Goal: Task Accomplishment & Management: Manage account settings

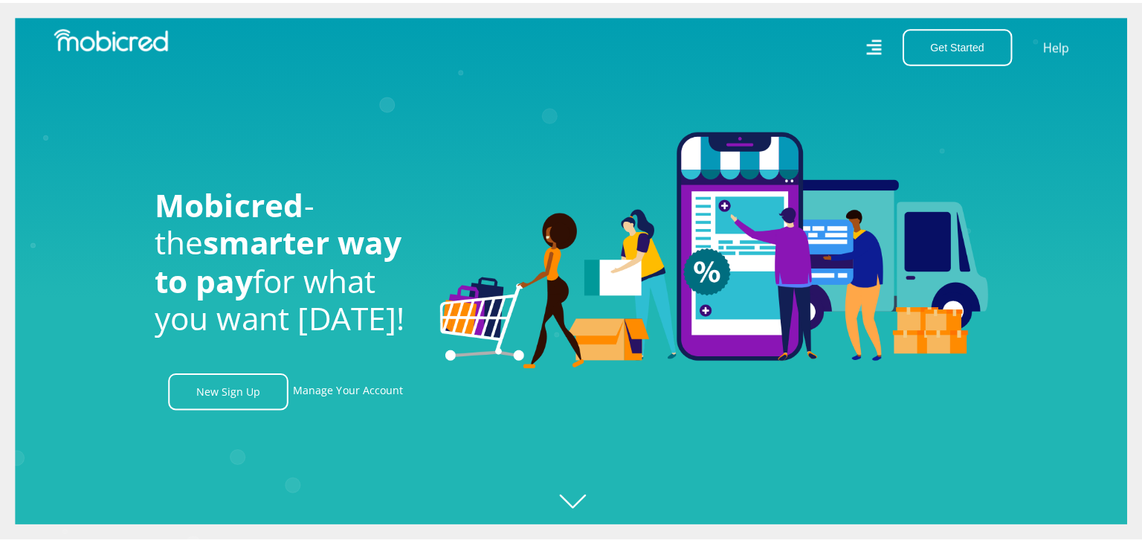
scroll to position [0, 1906]
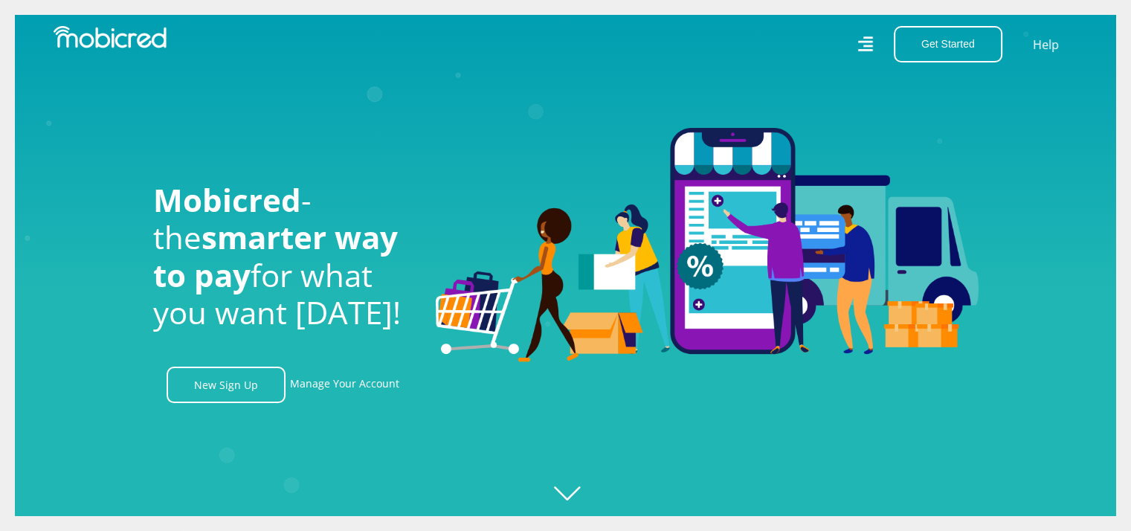
click at [873, 48] on icon at bounding box center [865, 43] width 15 height 21
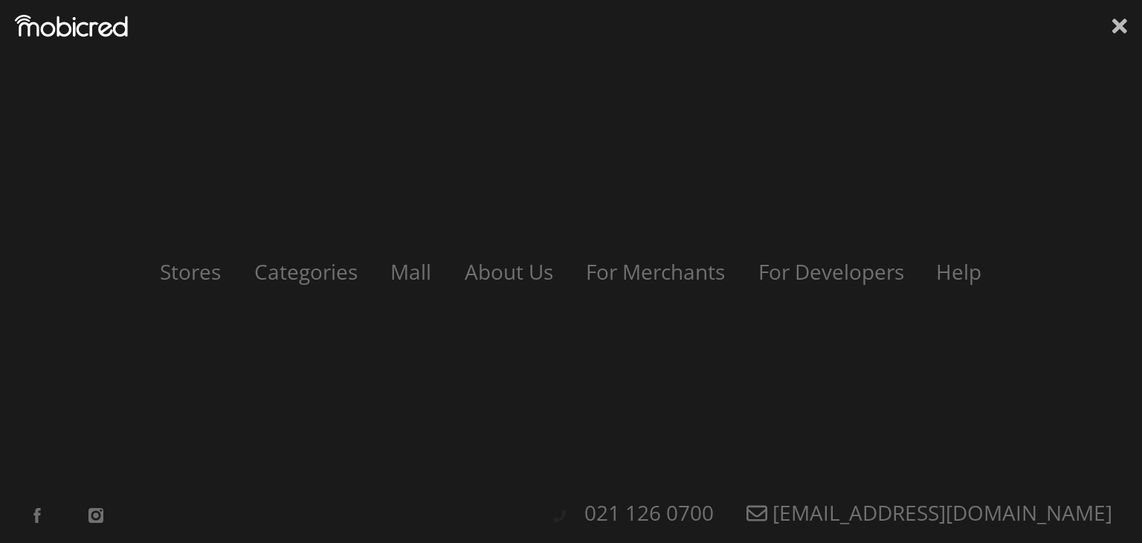
click at [1123, 25] on icon at bounding box center [1119, 26] width 15 height 22
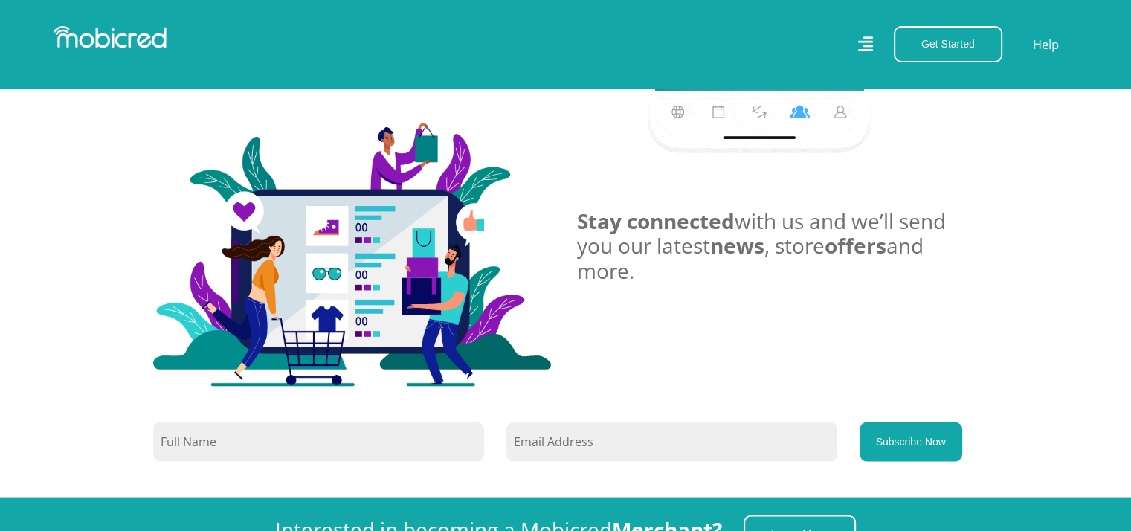
scroll to position [2928, 0]
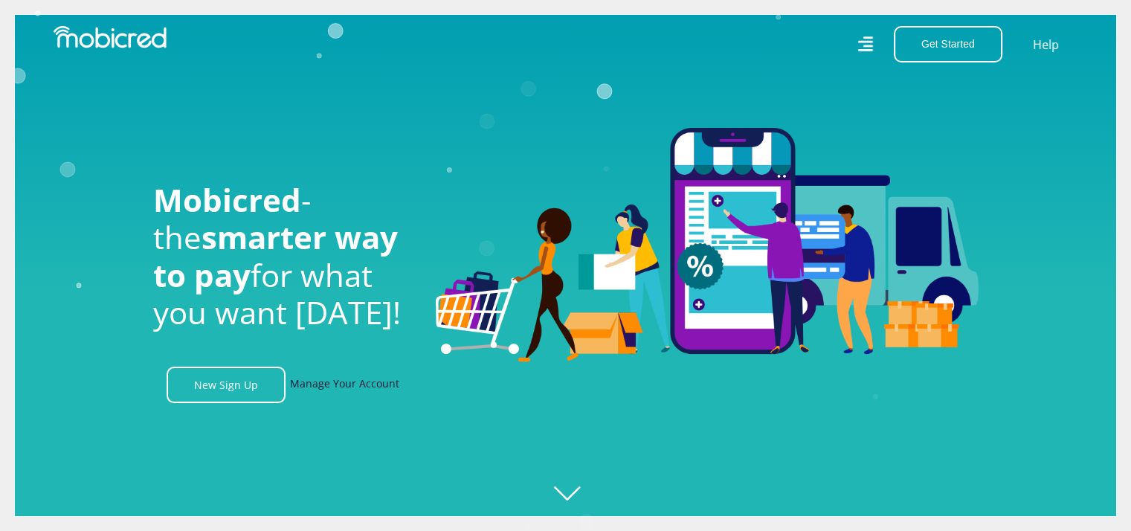
click at [303, 387] on link "Manage Your Account" at bounding box center [344, 385] width 109 height 36
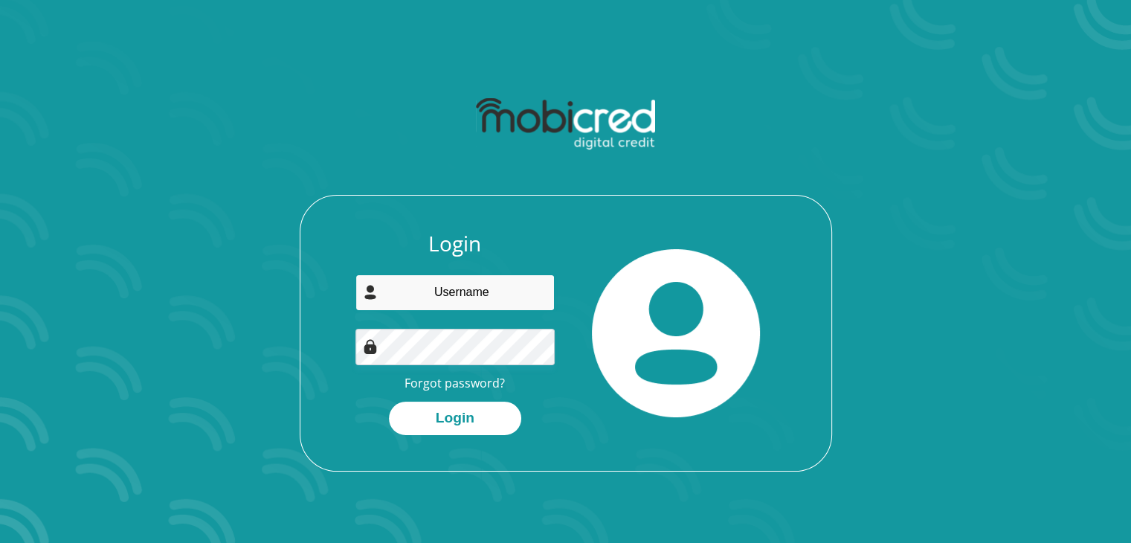
click at [447, 288] on input "email" at bounding box center [454, 292] width 199 height 36
type input "pieterfouche96@gmail.com"
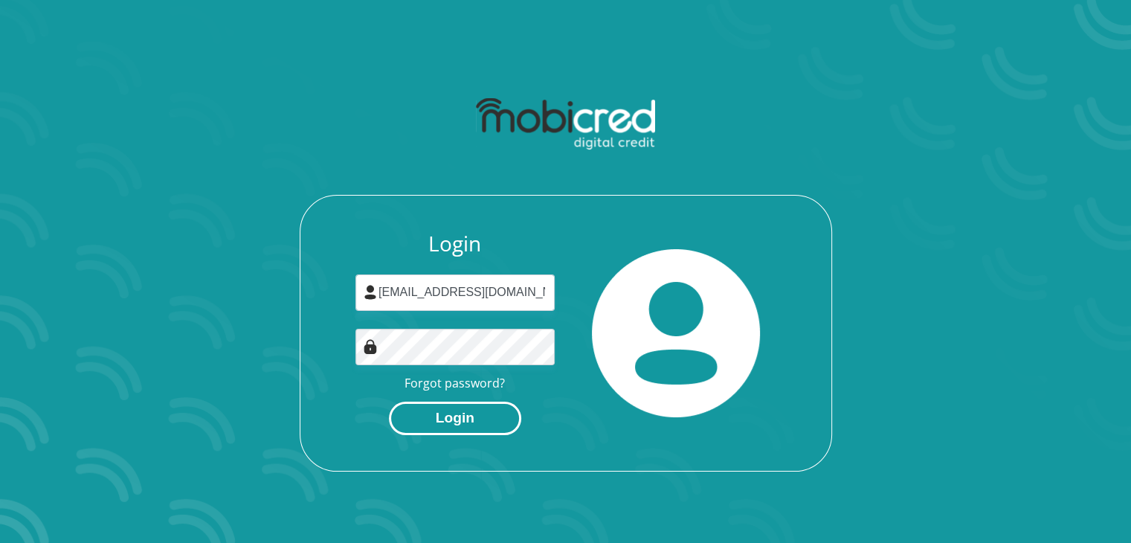
click at [468, 428] on button "Login" at bounding box center [455, 418] width 132 height 33
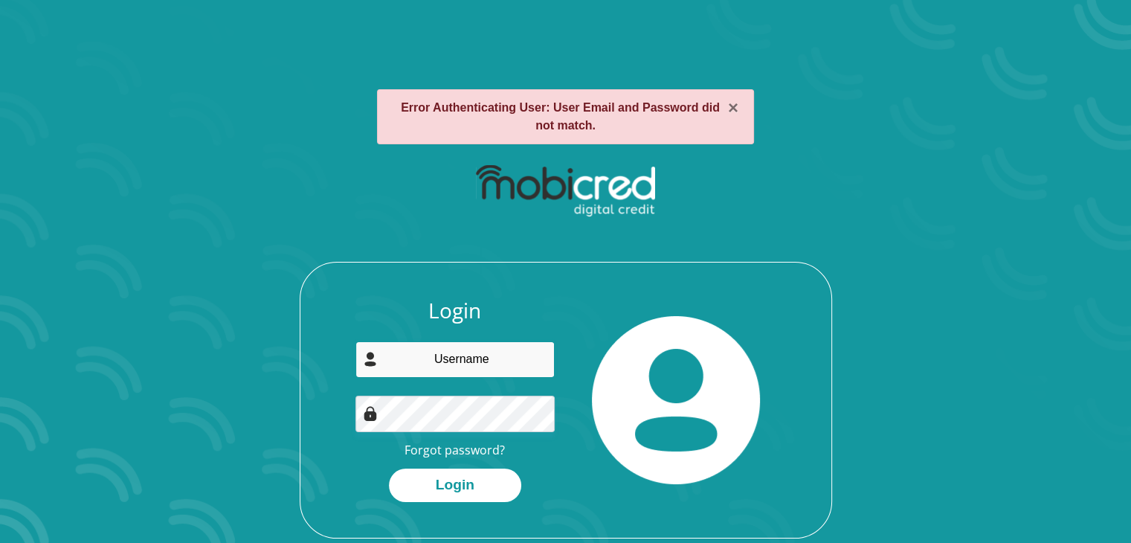
click at [479, 367] on input "email" at bounding box center [454, 359] width 199 height 36
type input "PieterFouche"
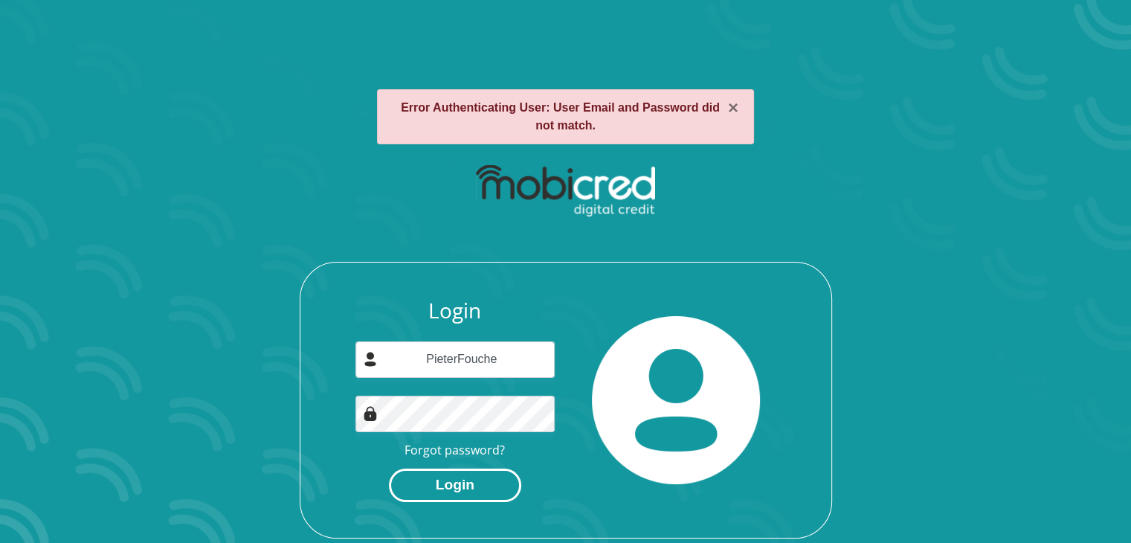
click at [451, 482] on button "Login" at bounding box center [455, 484] width 132 height 33
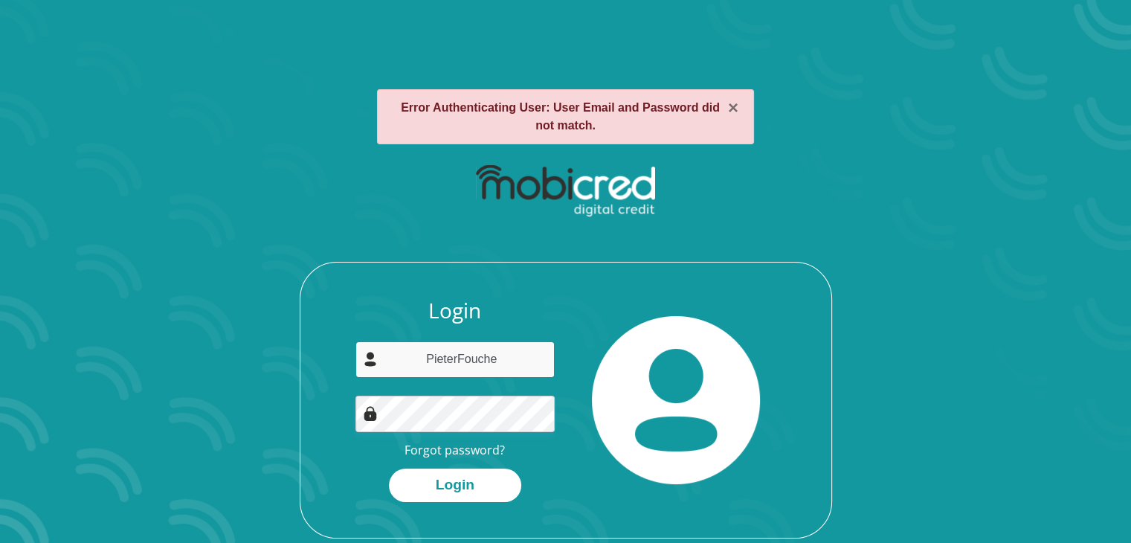
drag, startPoint x: 506, startPoint y: 361, endPoint x: 347, endPoint y: 379, distance: 159.5
click at [347, 379] on div "Login PieterFouche Forgot password? Login" at bounding box center [455, 400] width 222 height 204
click at [422, 450] on link "Forgot password?" at bounding box center [454, 450] width 100 height 16
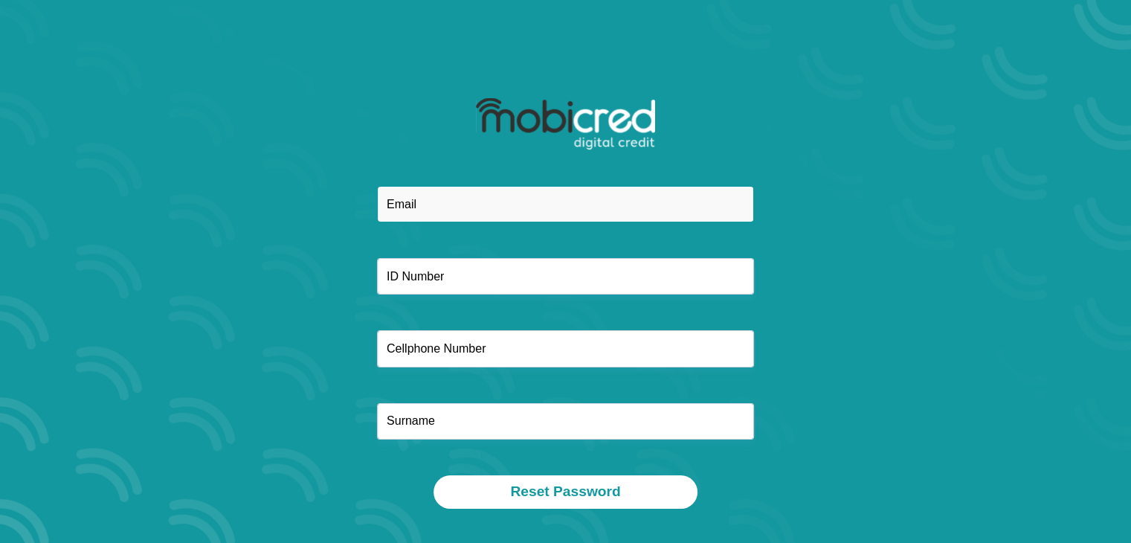
click at [444, 210] on input "email" at bounding box center [565, 204] width 377 height 36
type input "[EMAIL_ADDRESS][DOMAIN_NAME]"
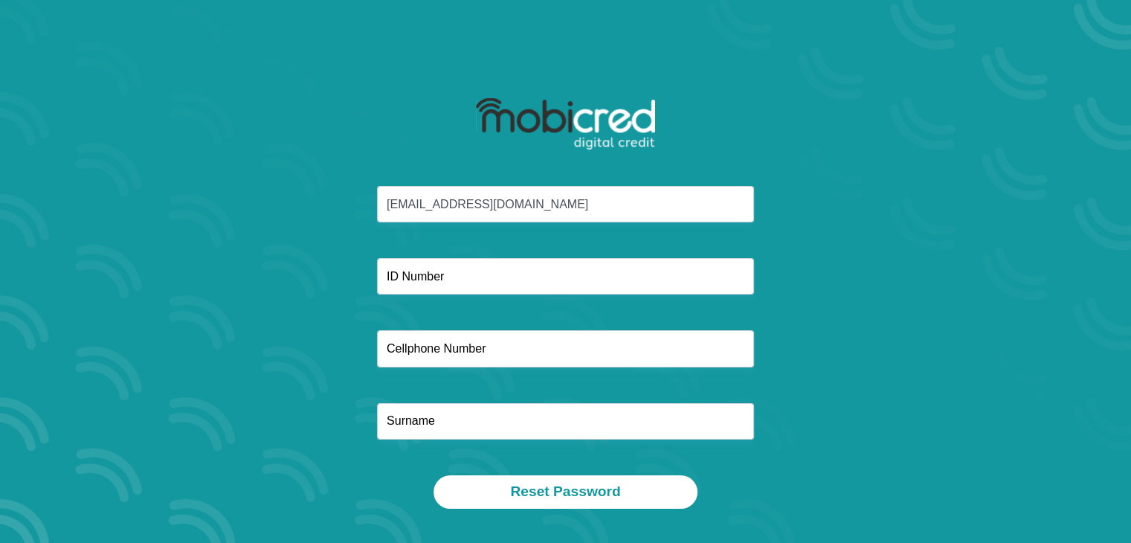
type input "0782318666"
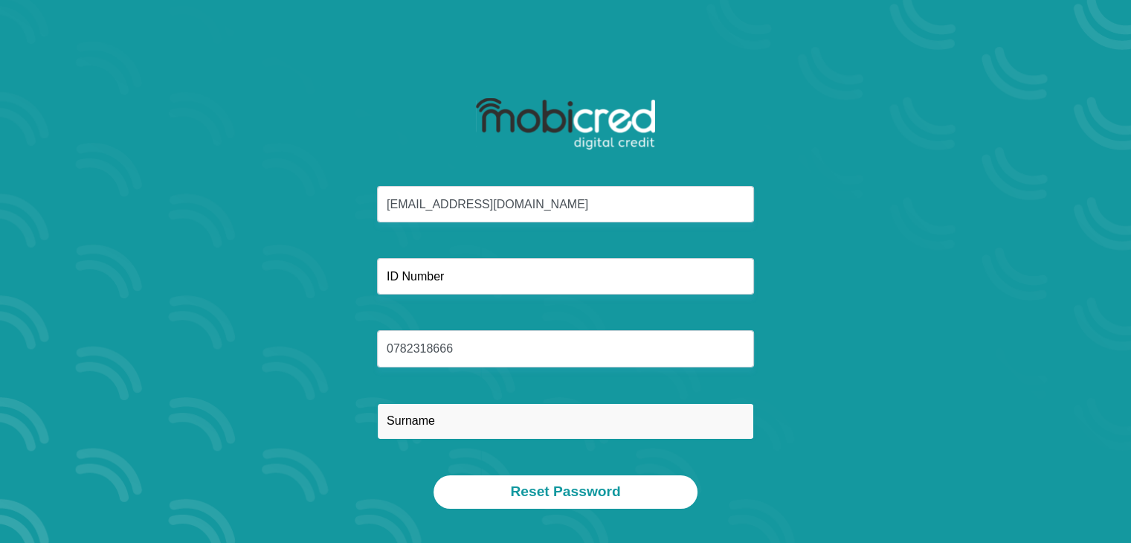
type input "A [PERSON_NAME]"
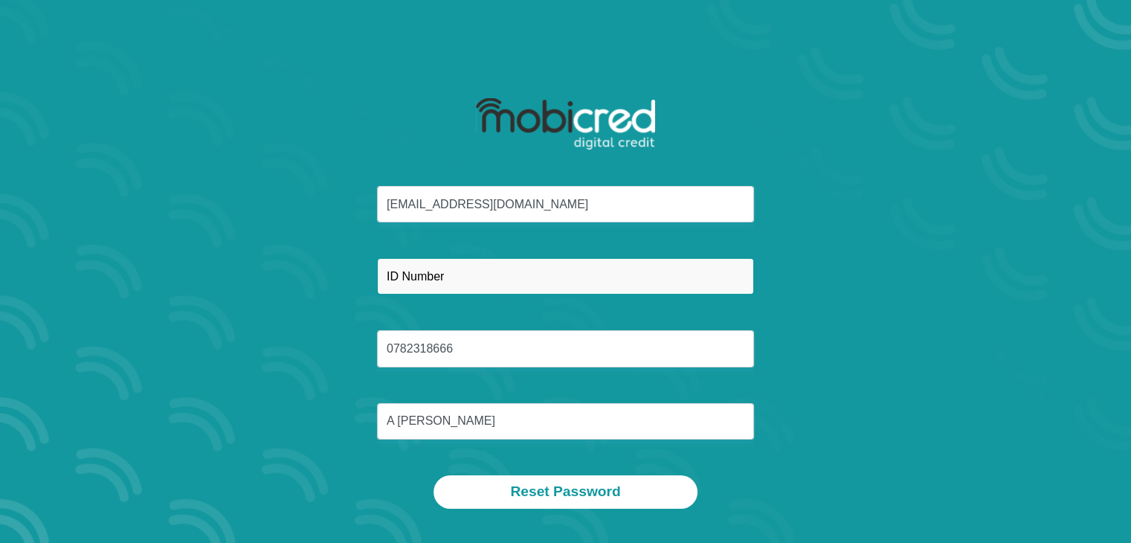
click at [479, 288] on input "text" at bounding box center [565, 276] width 377 height 36
type input "9612215041081"
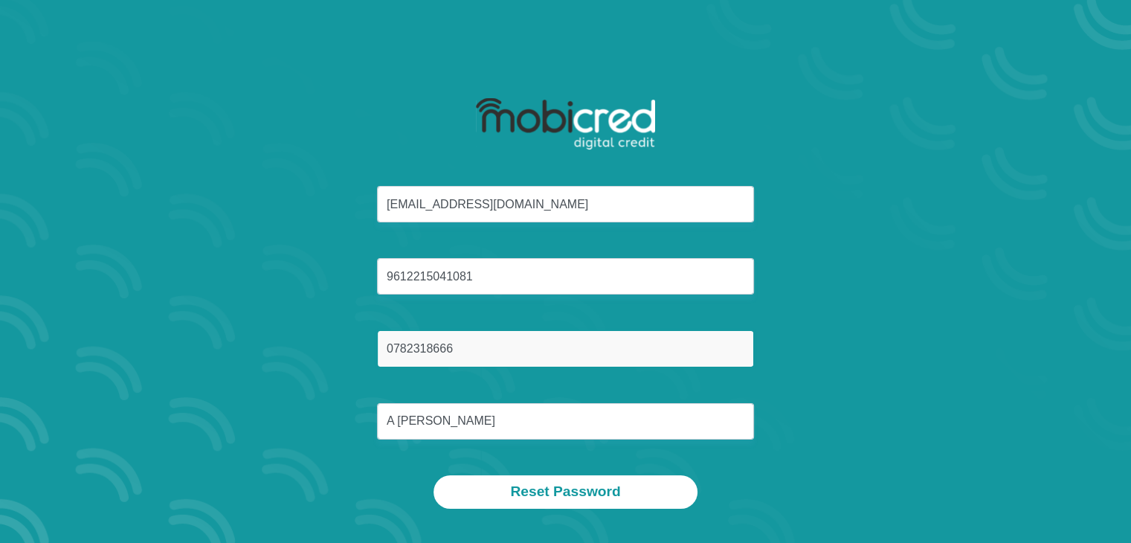
drag, startPoint x: 481, startPoint y: 355, endPoint x: 249, endPoint y: 354, distance: 232.0
click at [249, 354] on div "[EMAIL_ADDRESS][DOMAIN_NAME] 9612215041081 0782318666 A [PERSON_NAME]" at bounding box center [566, 330] width 799 height 289
type input "0782318666"
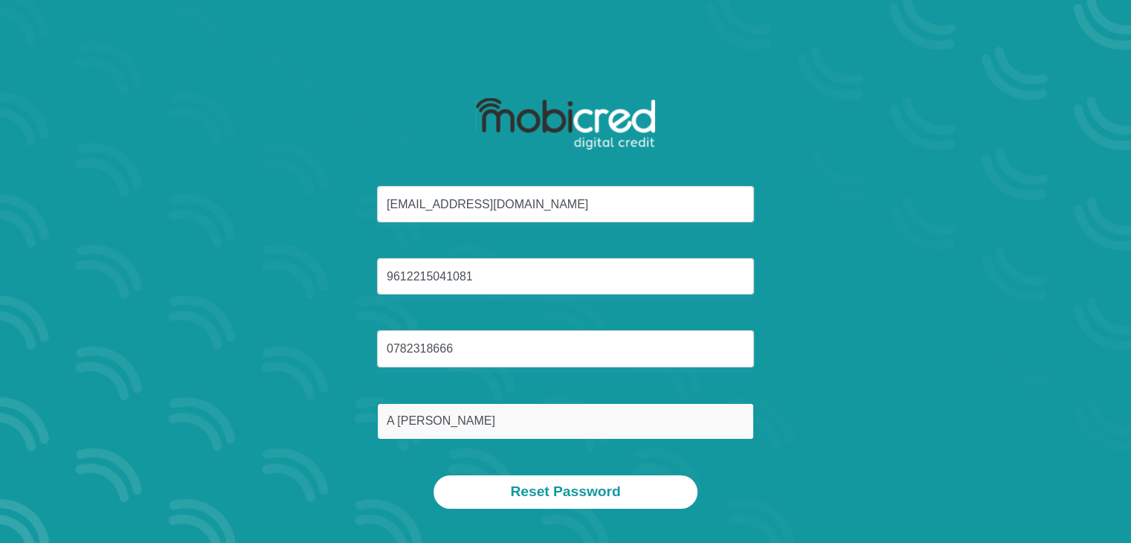
click at [433, 430] on input "A FOUCHE" at bounding box center [565, 421] width 377 height 36
type input "A"
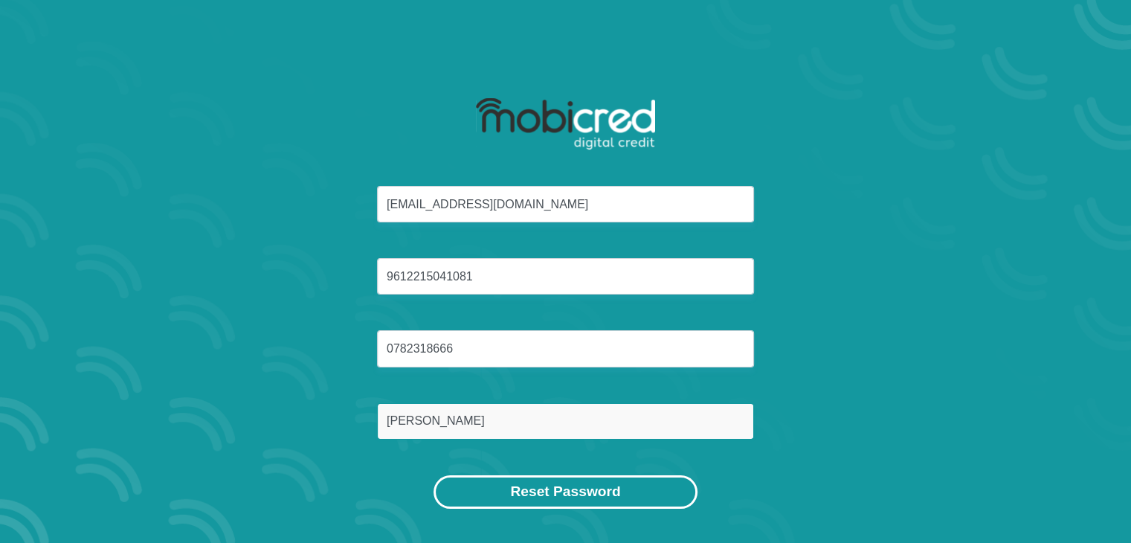
type input "Fouche"
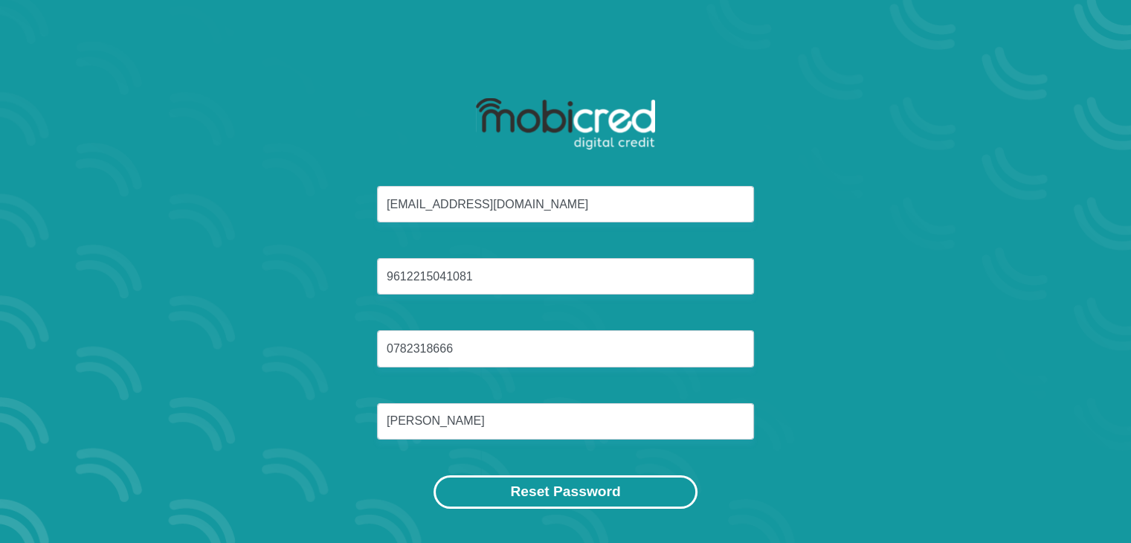
click at [649, 494] on button "Reset Password" at bounding box center [564, 491] width 263 height 33
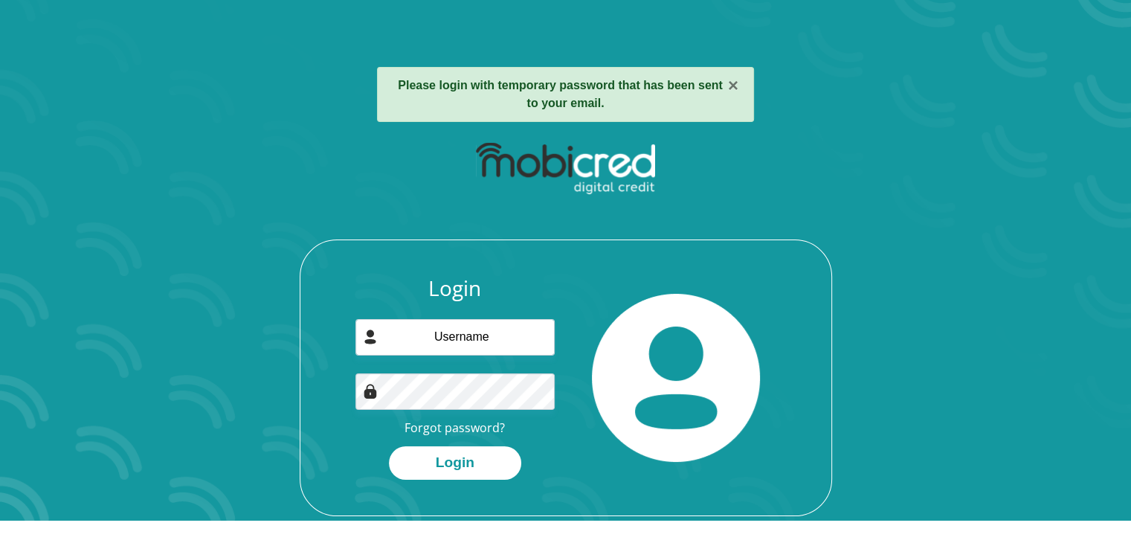
scroll to position [45, 0]
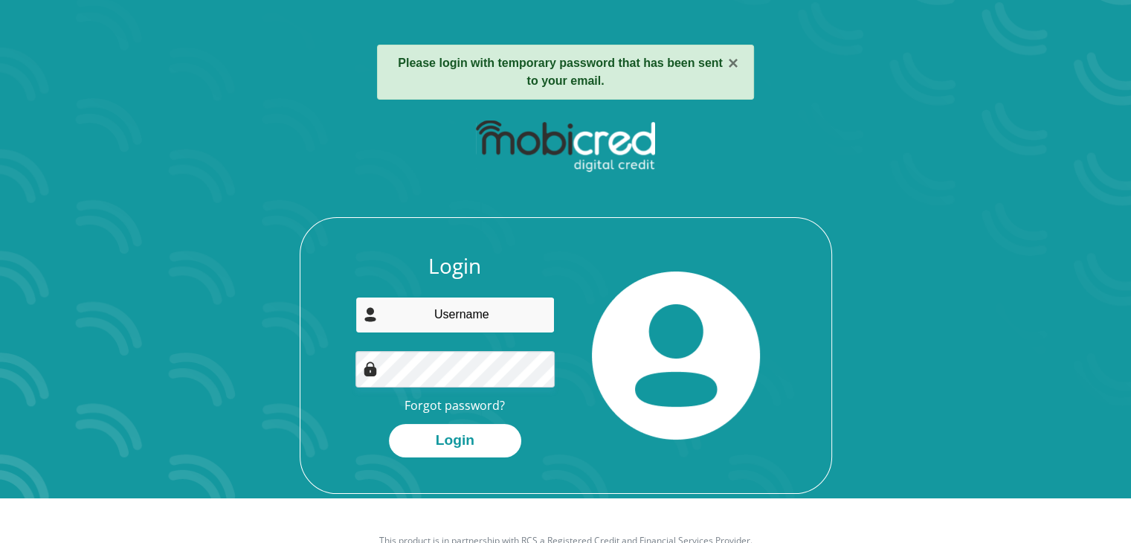
click at [461, 326] on input "email" at bounding box center [454, 315] width 199 height 36
type input "[EMAIL_ADDRESS][DOMAIN_NAME]"
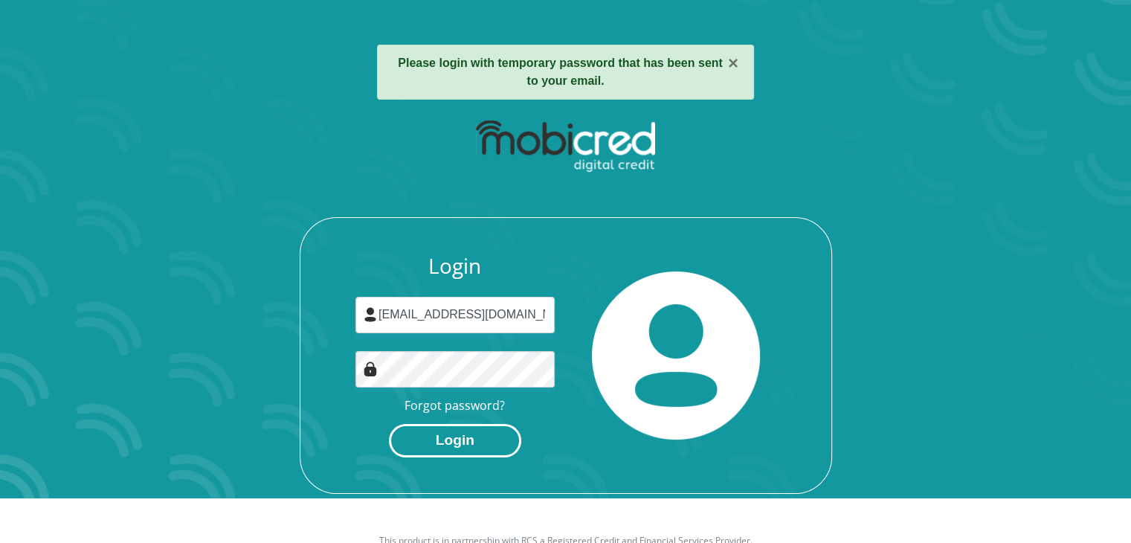
click at [466, 453] on button "Login" at bounding box center [455, 440] width 132 height 33
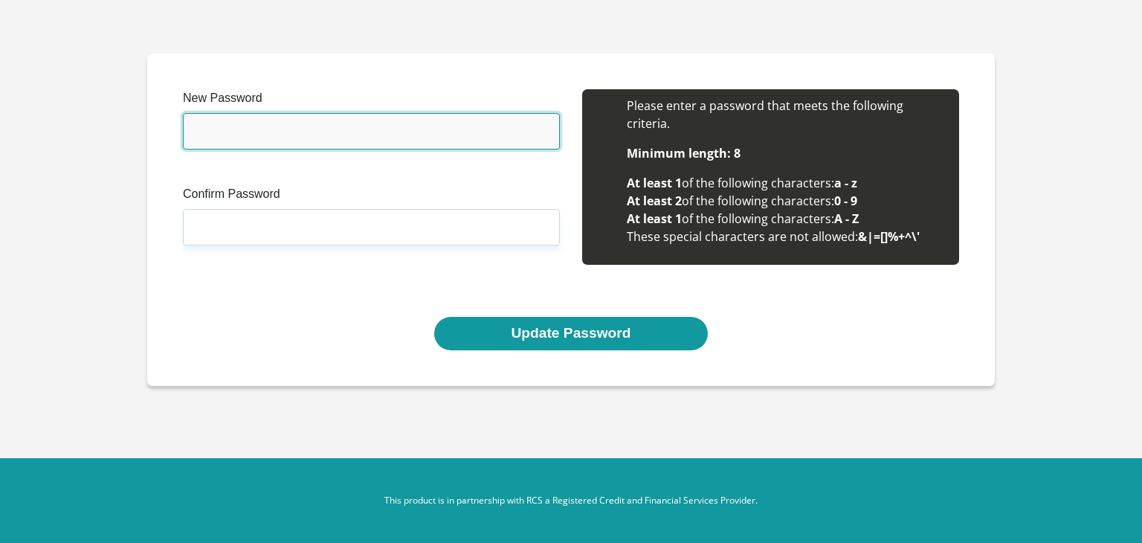
click at [301, 133] on input "New Password" at bounding box center [371, 131] width 377 height 36
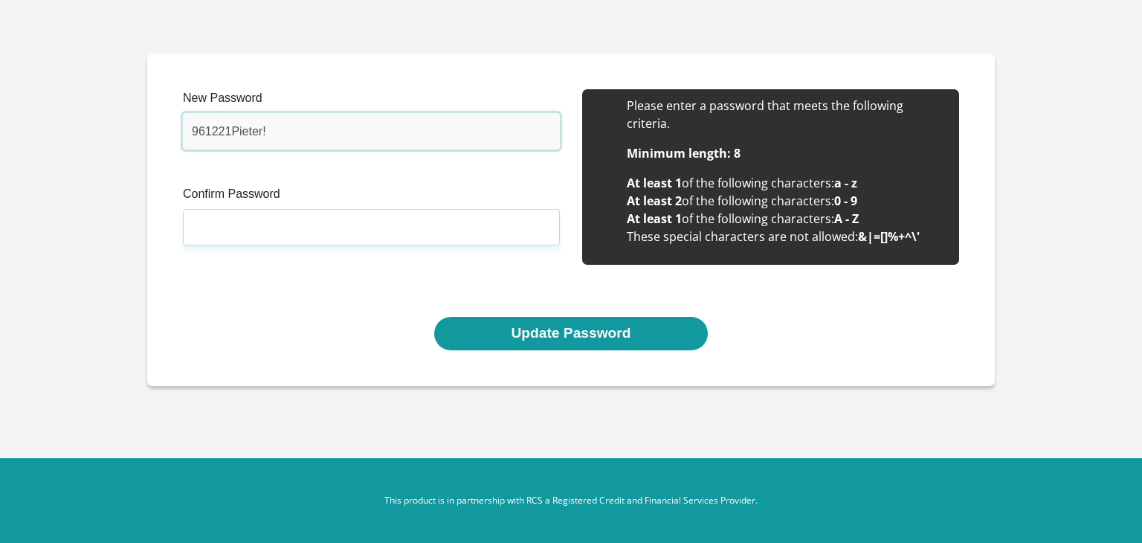
type input "961221Pieter!"
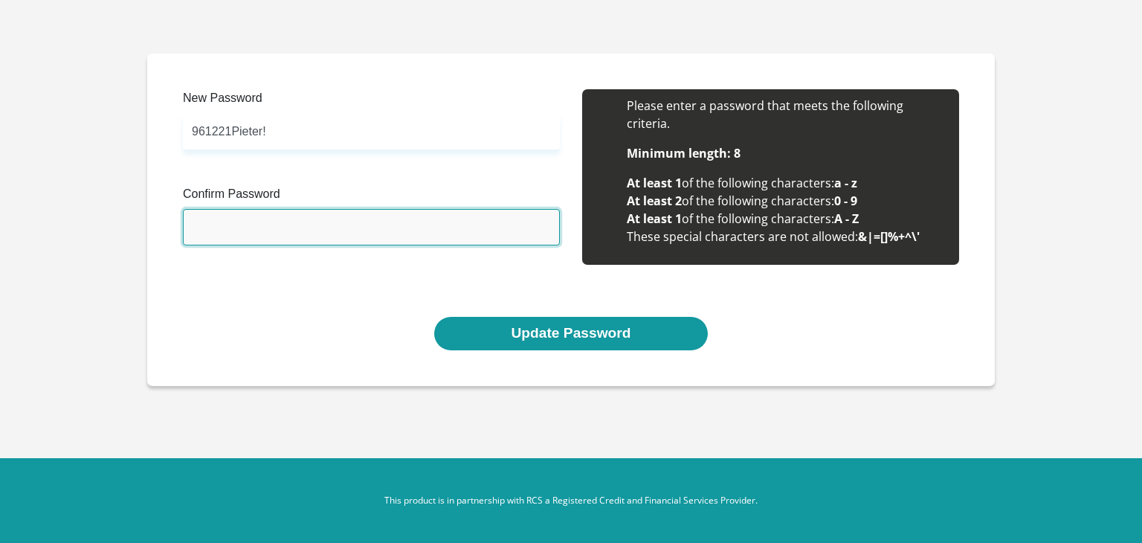
click at [298, 236] on input "Confirm Password" at bounding box center [371, 227] width 377 height 36
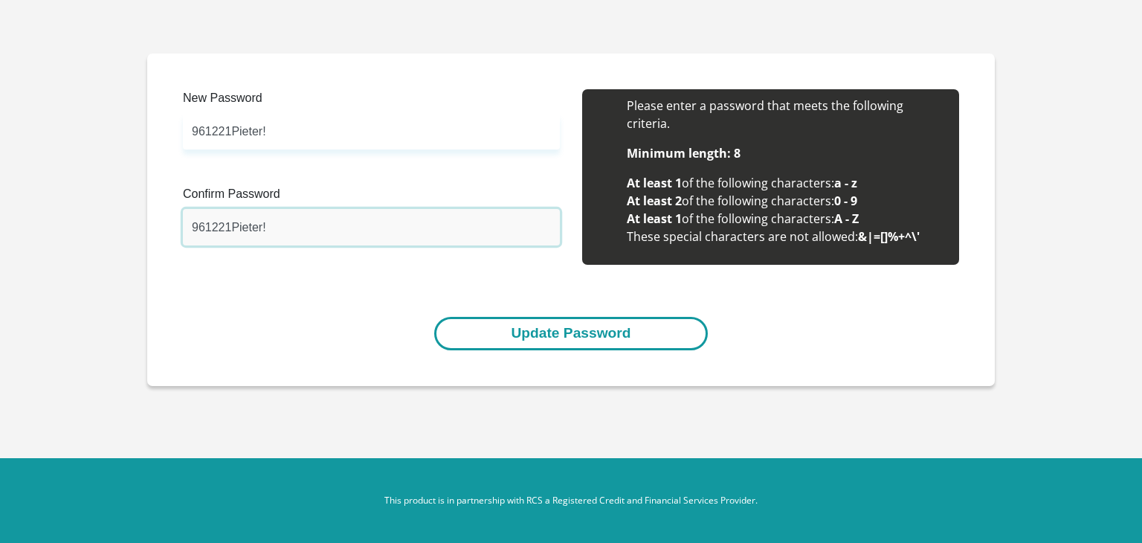
type input "961221Pieter!"
click at [480, 326] on button "Update Password" at bounding box center [570, 333] width 273 height 33
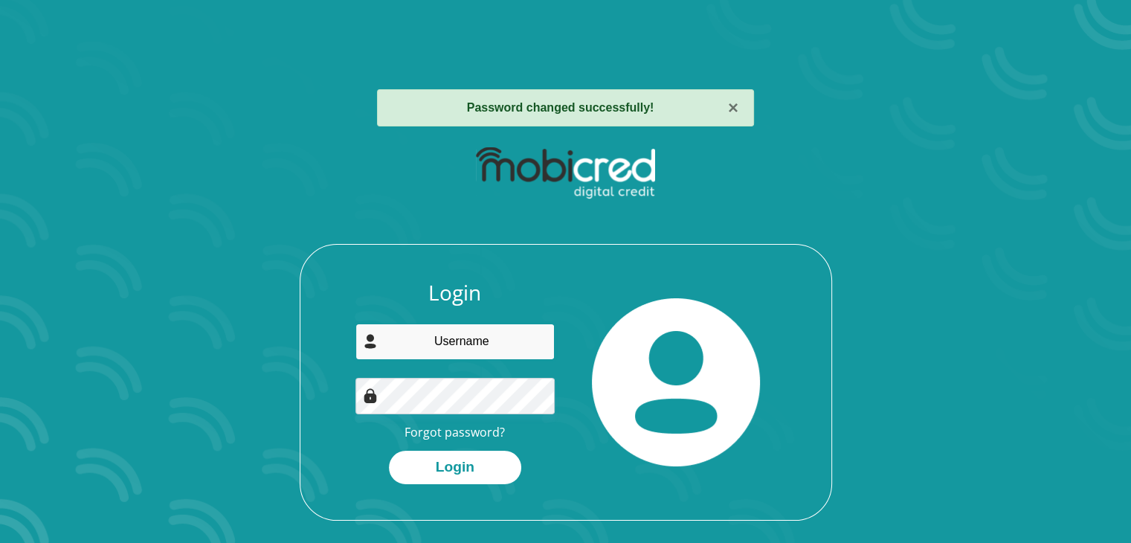
click at [479, 344] on input "email" at bounding box center [454, 341] width 199 height 36
type input "[EMAIL_ADDRESS][DOMAIN_NAME]"
click at [389, 451] on button "Login" at bounding box center [455, 467] width 132 height 33
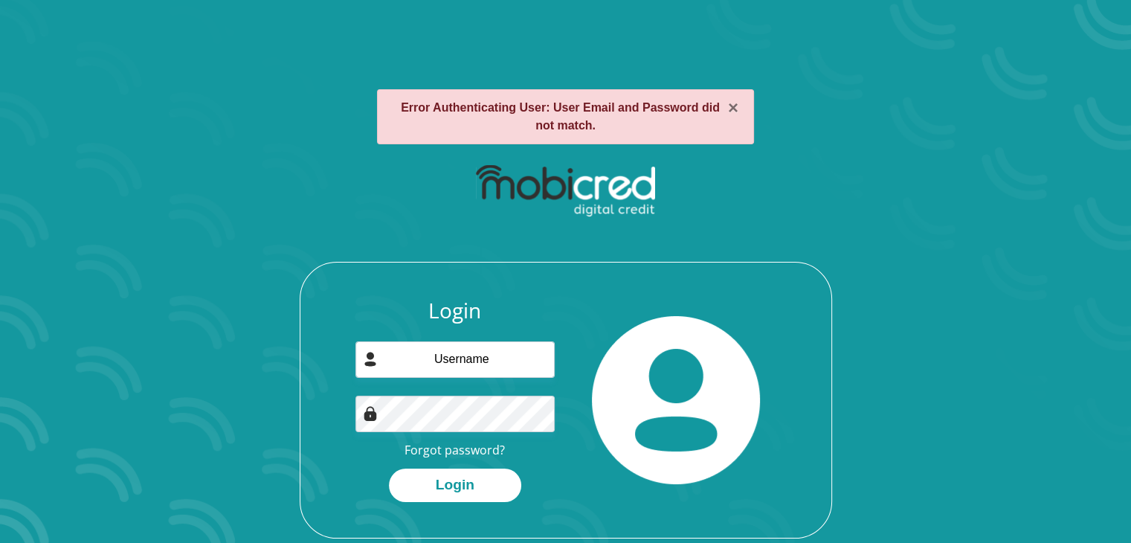
drag, startPoint x: 0, startPoint y: 0, endPoint x: 499, endPoint y: 371, distance: 621.7
click at [499, 371] on div "Login Forgot password? Login" at bounding box center [455, 400] width 222 height 204
click at [454, 376] on input "email" at bounding box center [454, 359] width 199 height 36
type input "[EMAIL_ADDRESS][DOMAIN_NAME]"
click at [469, 478] on button "Login" at bounding box center [455, 484] width 132 height 33
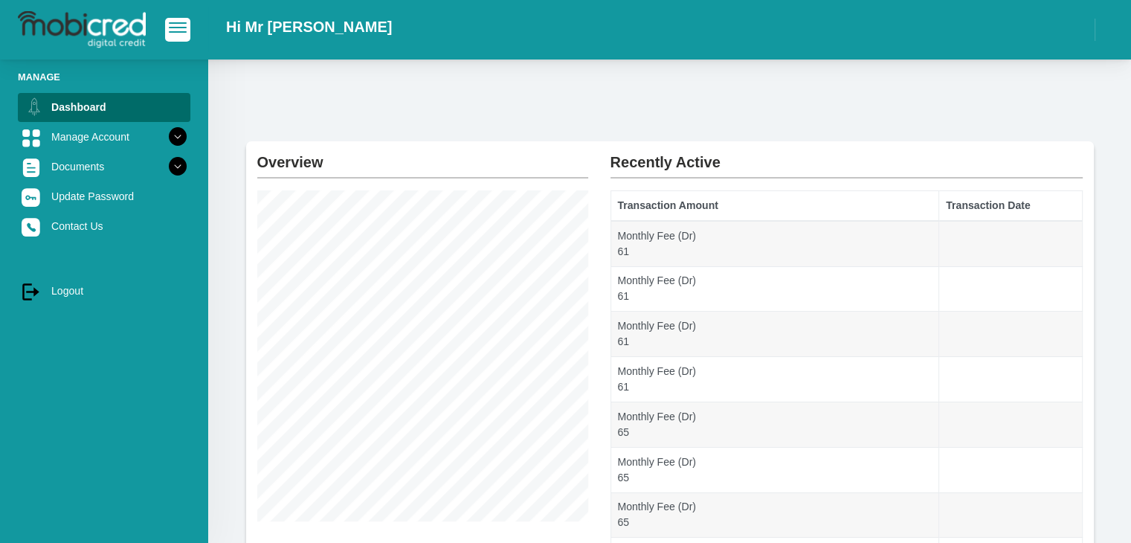
scroll to position [1, 0]
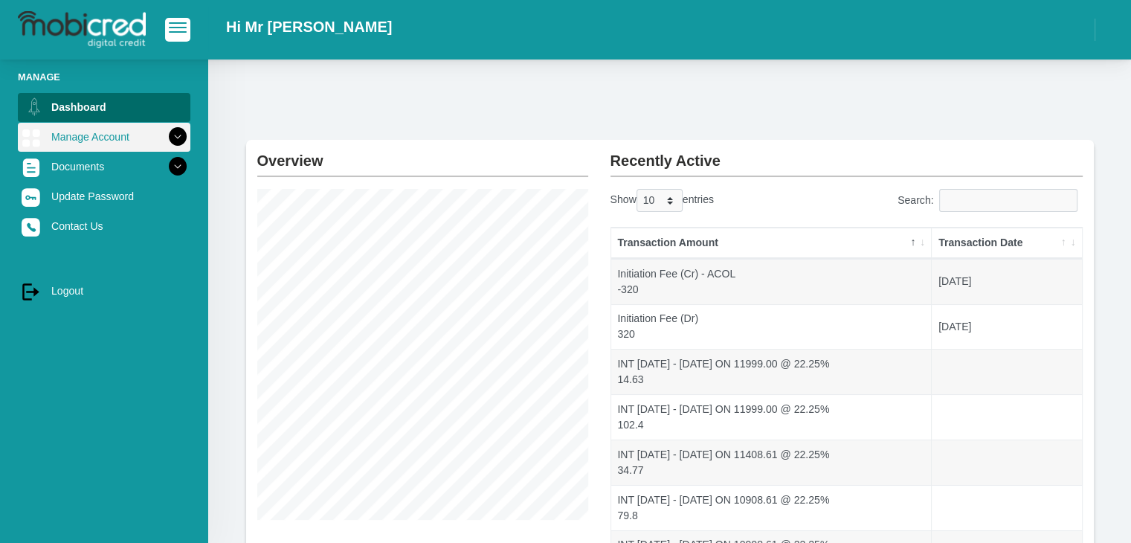
click at [133, 138] on link "Manage Account" at bounding box center [104, 137] width 172 height 28
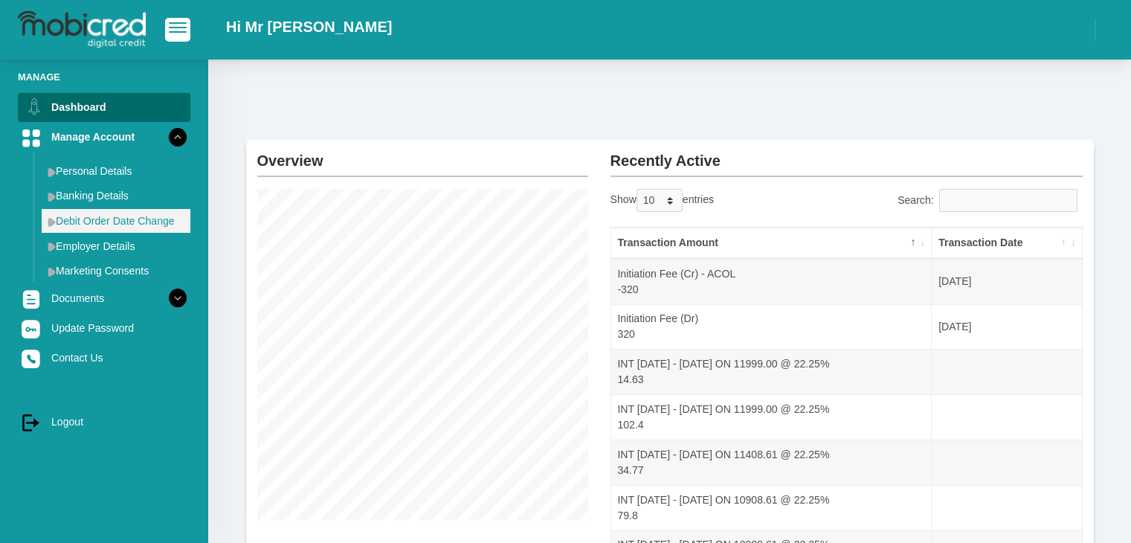
click at [155, 218] on link "Debit Order Date Change" at bounding box center [116, 221] width 149 height 24
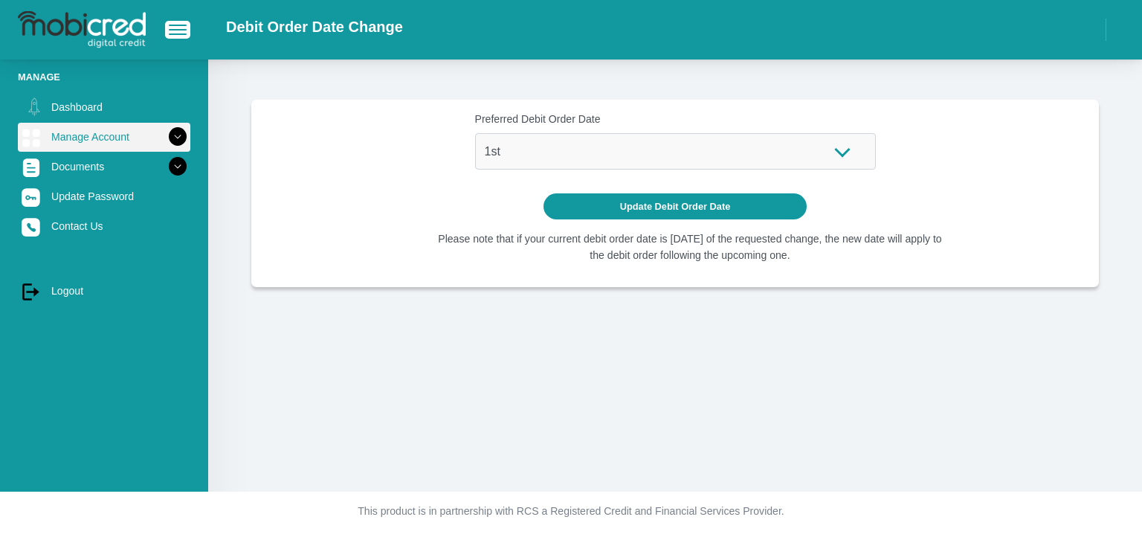
click at [109, 146] on link "Manage Account" at bounding box center [104, 137] width 172 height 28
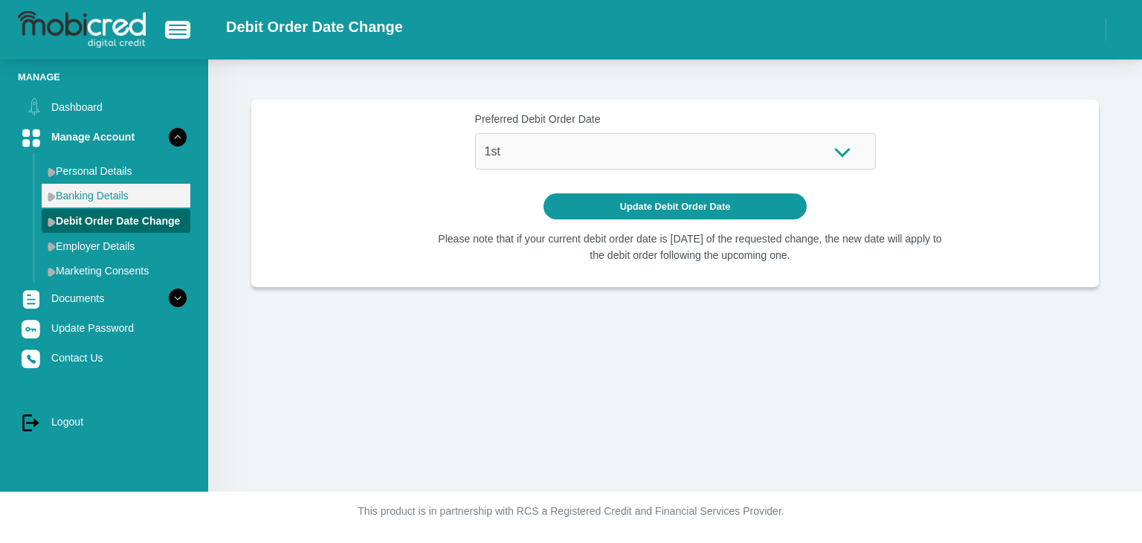
click at [116, 194] on link "Banking Details" at bounding box center [116, 196] width 149 height 24
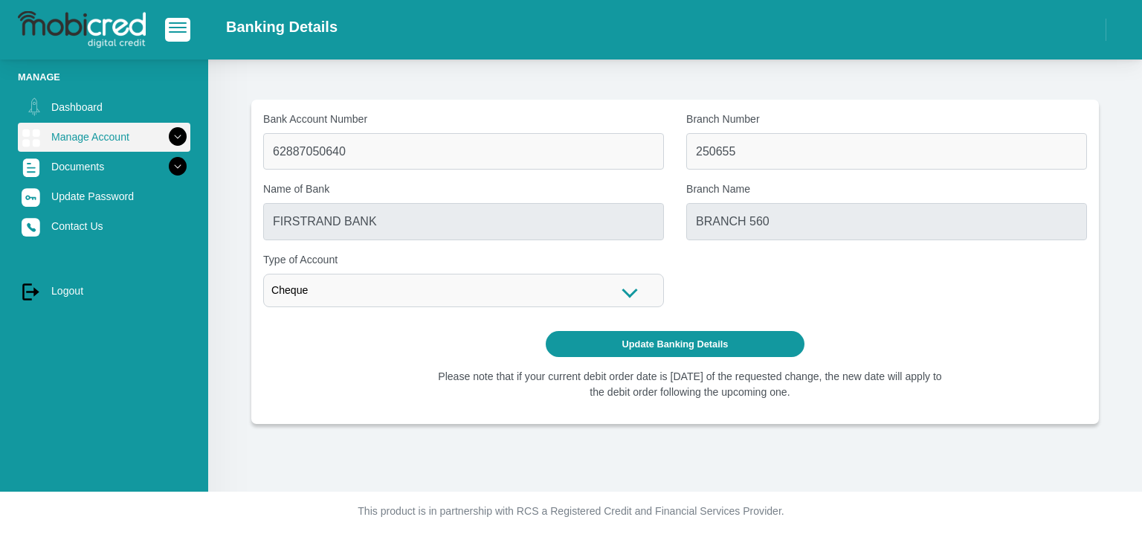
click at [165, 137] on icon at bounding box center [177, 136] width 25 height 25
